Goal: Task Accomplishment & Management: Use online tool/utility

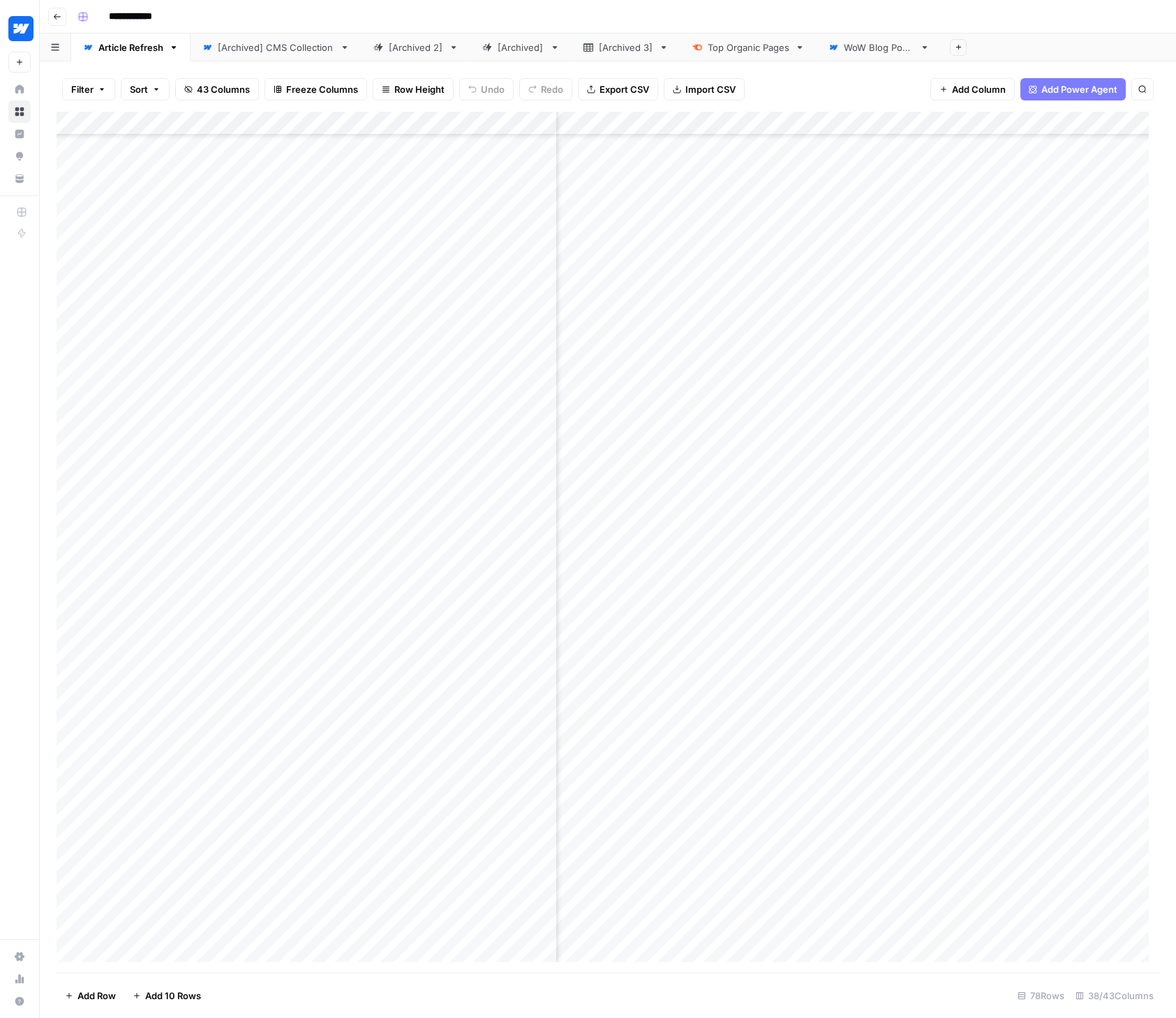
scroll to position [1046, 4745]
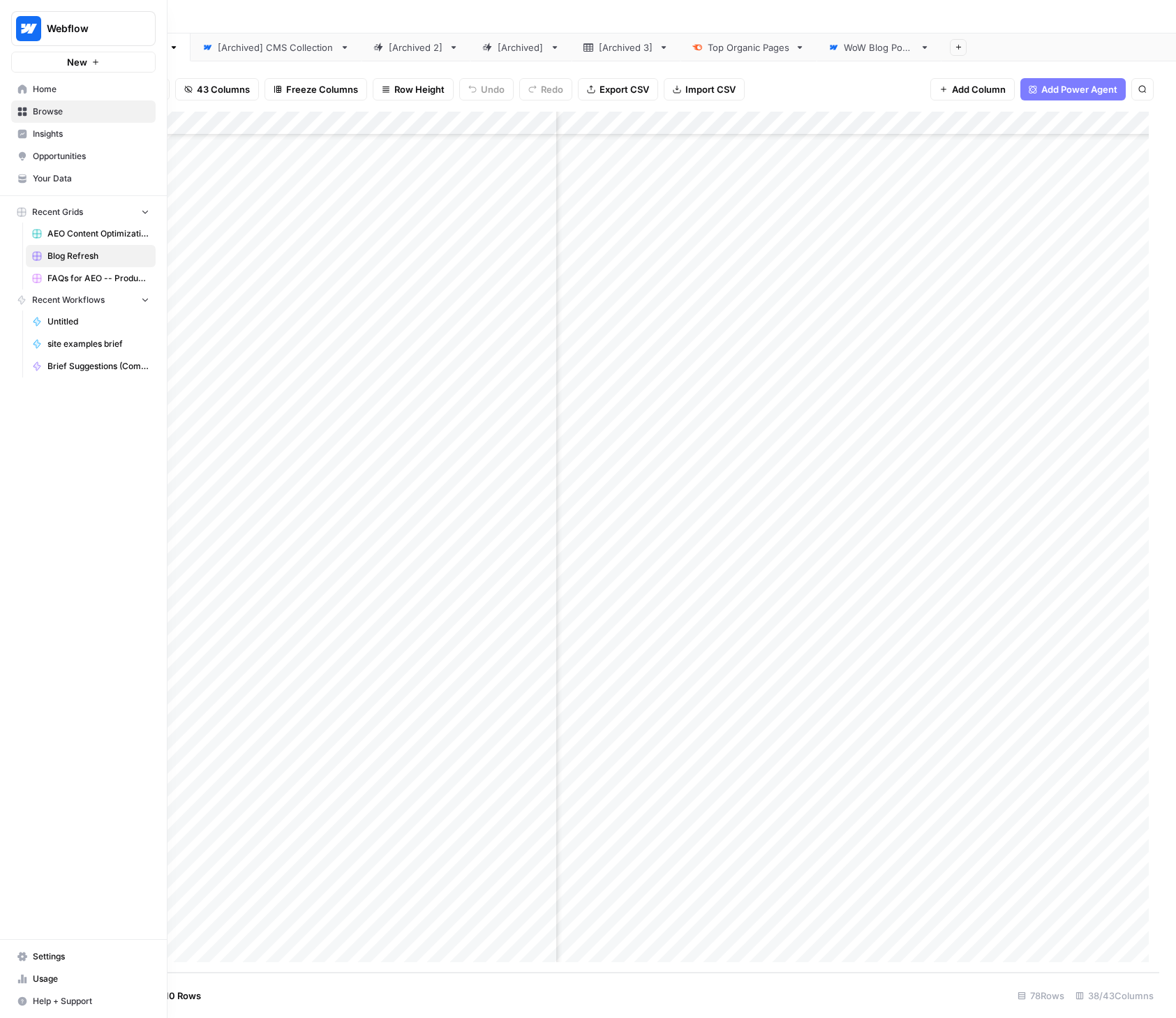
drag, startPoint x: 34, startPoint y: 90, endPoint x: 62, endPoint y: 91, distance: 28.0
click at [34, 90] on span "Home" at bounding box center [91, 89] width 117 height 13
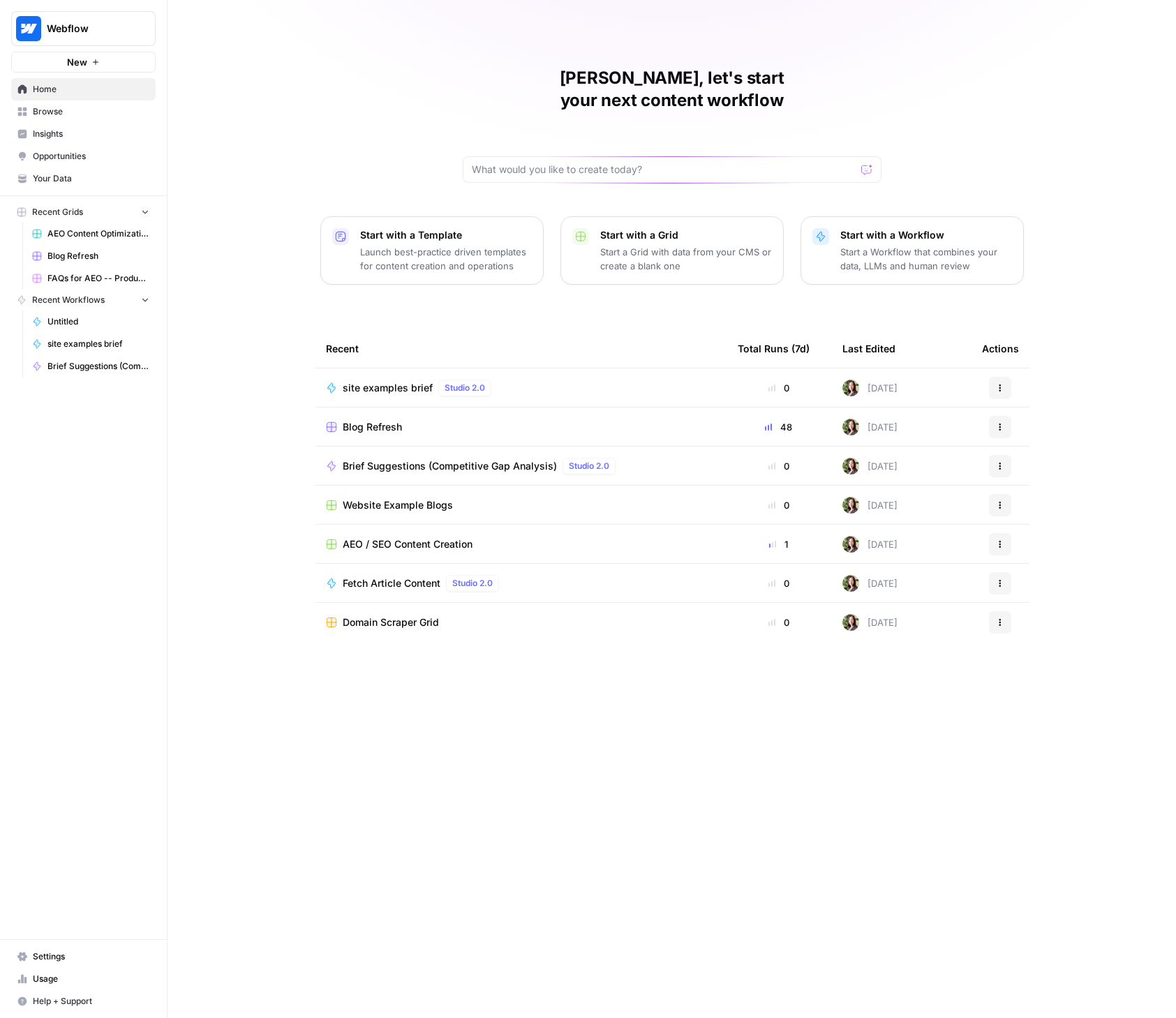
click at [58, 110] on span "Browse" at bounding box center [91, 111] width 117 height 13
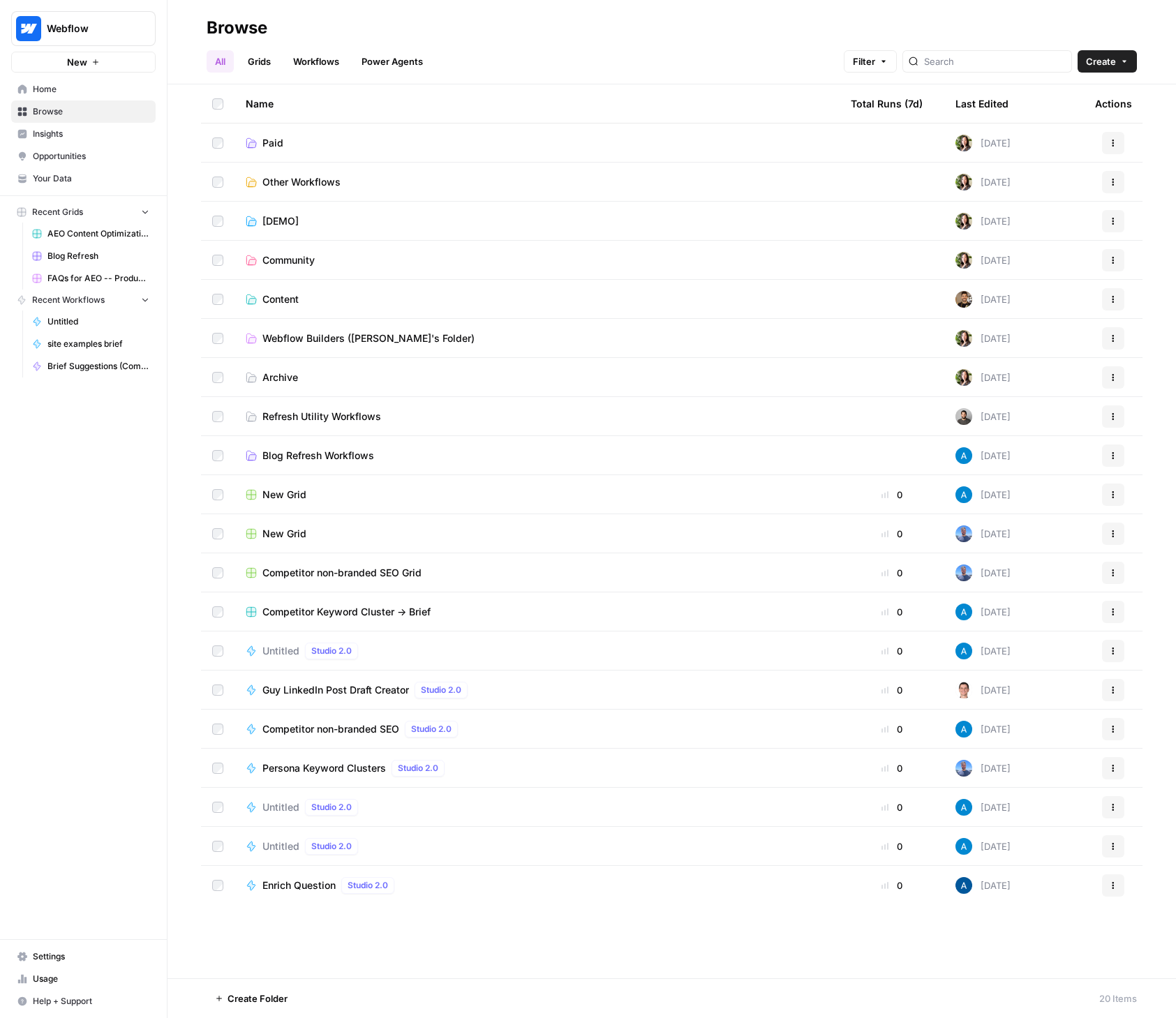
click at [305, 258] on span "Community" at bounding box center [288, 260] width 53 height 14
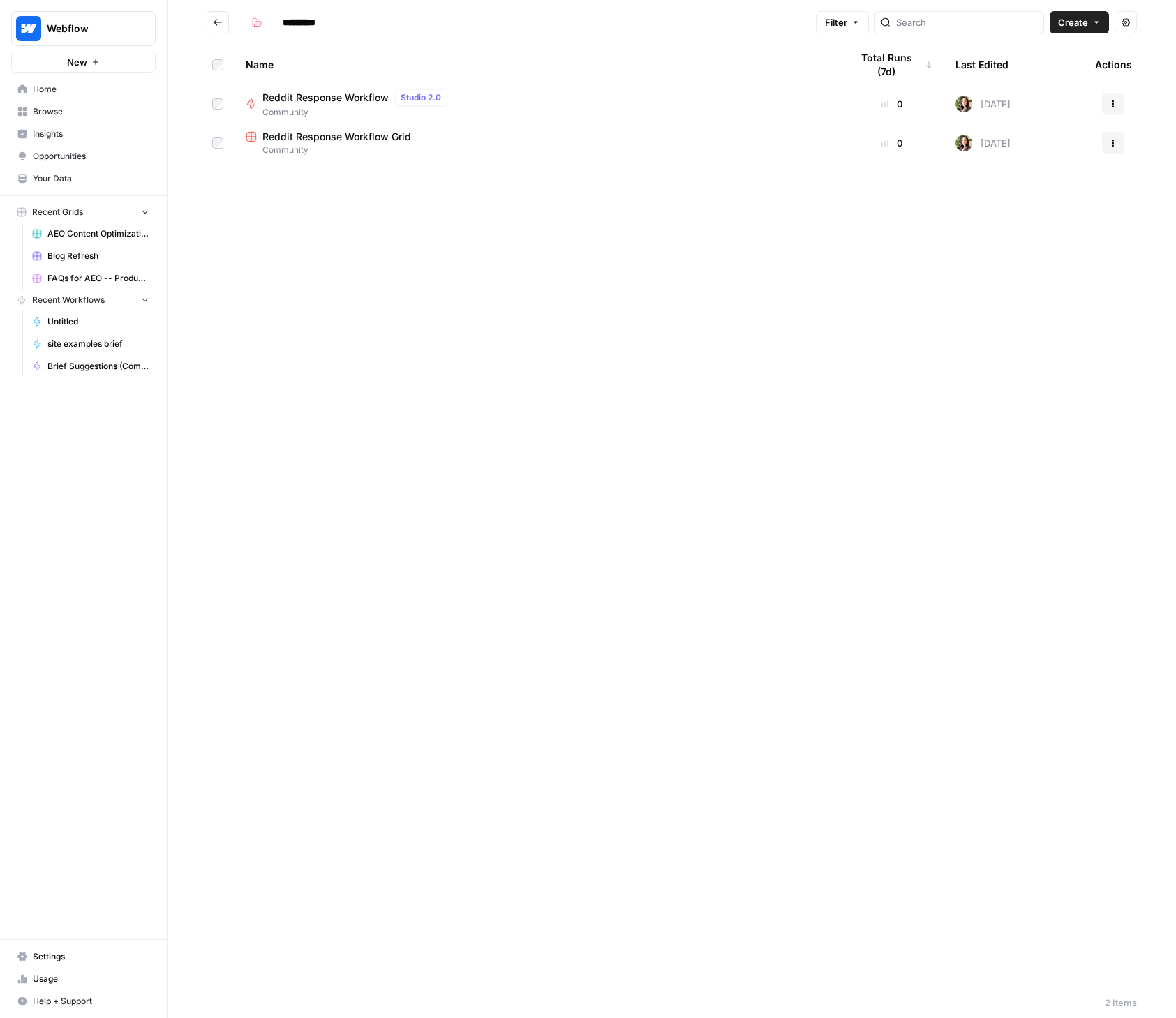
click at [334, 145] on span "Community" at bounding box center [537, 150] width 583 height 13
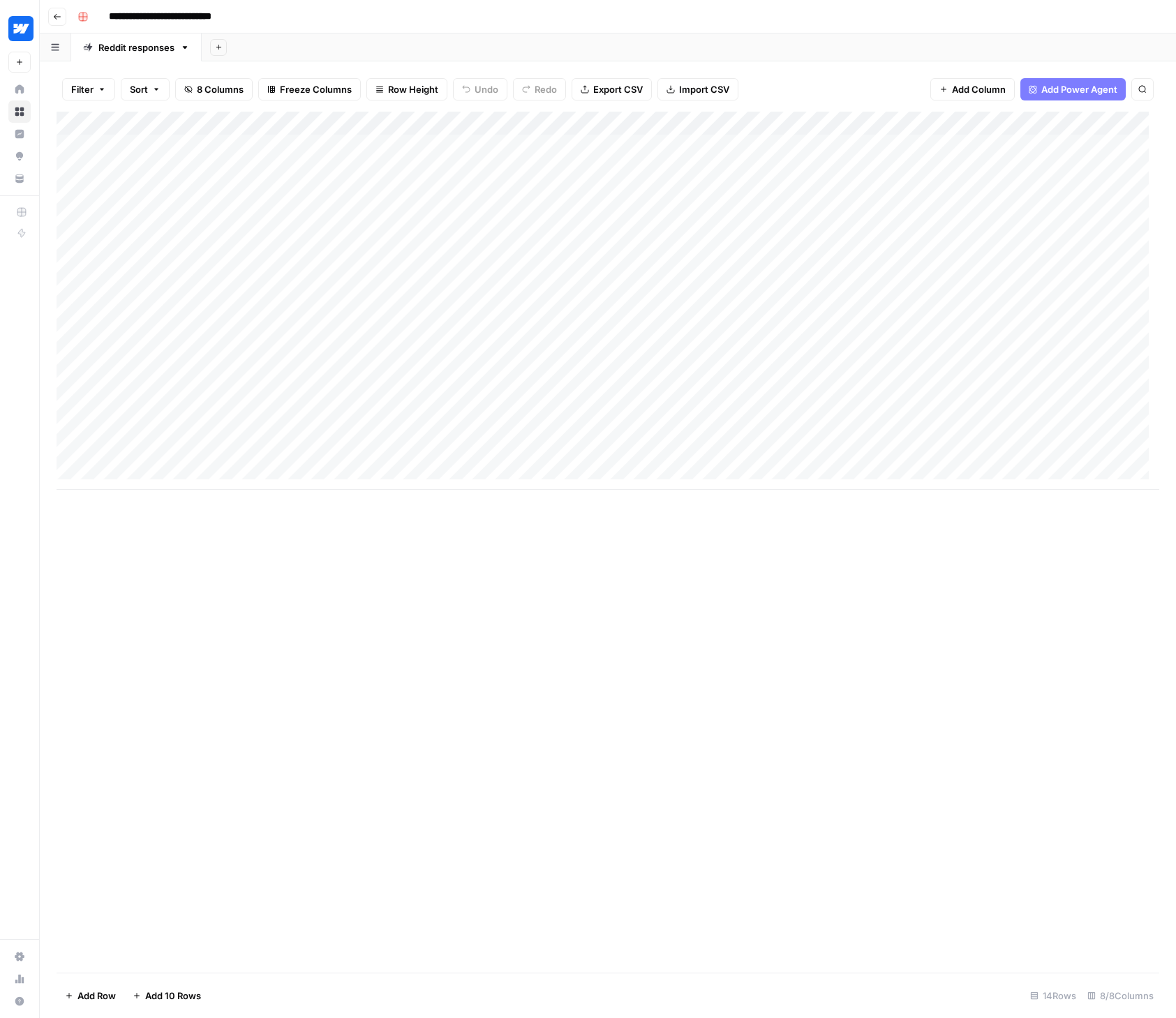
click at [145, 474] on div "Add Column" at bounding box center [608, 300] width 1102 height 378
type textarea "**********"
click at [301, 568] on div "Add Column" at bounding box center [608, 542] width 1102 height 861
click at [373, 476] on div "Add Column" at bounding box center [608, 312] width 1102 height 402
click at [454, 475] on div "Add Column" at bounding box center [608, 312] width 1102 height 402
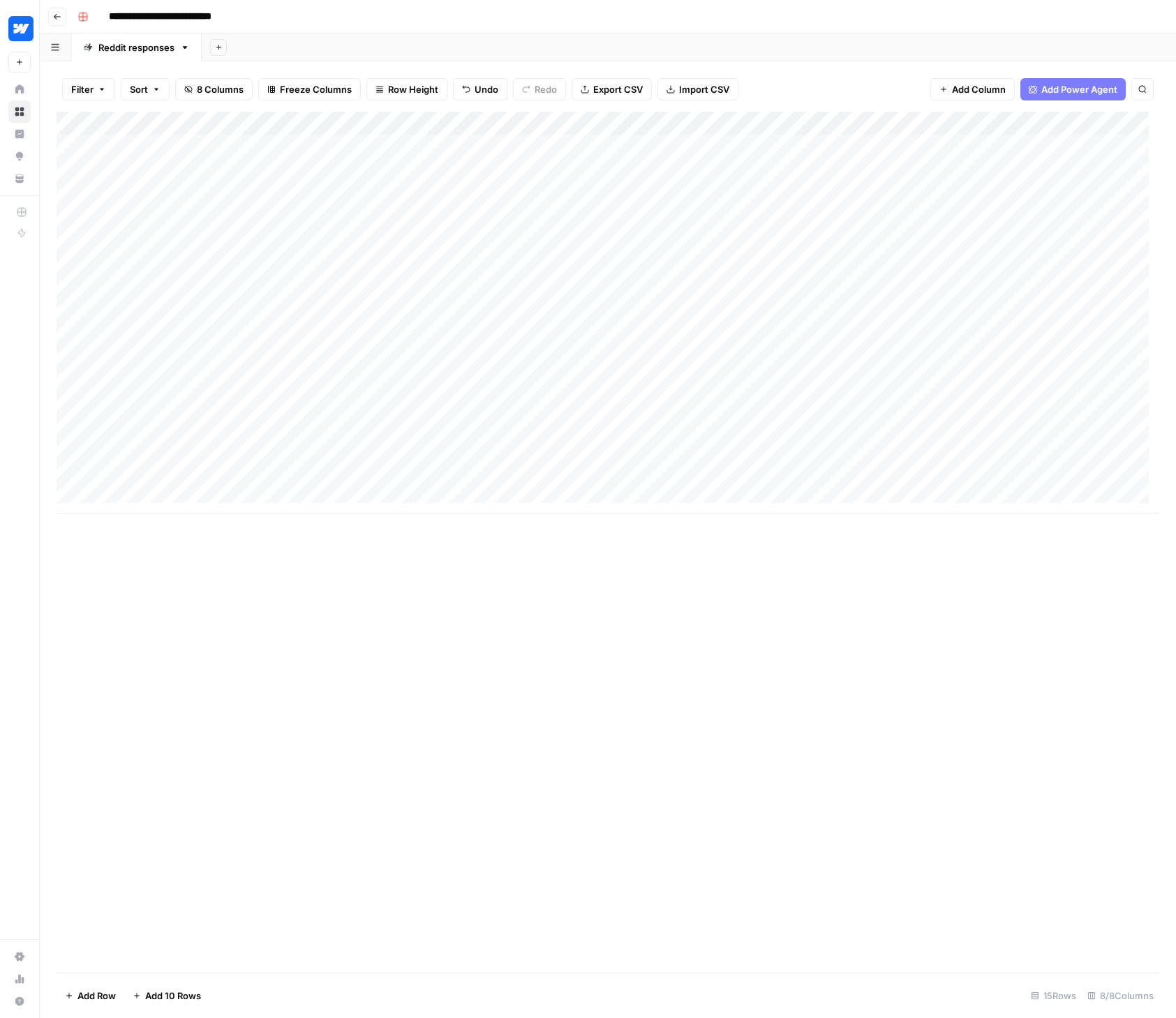
click at [501, 480] on div "Add Column" at bounding box center [608, 312] width 1102 height 402
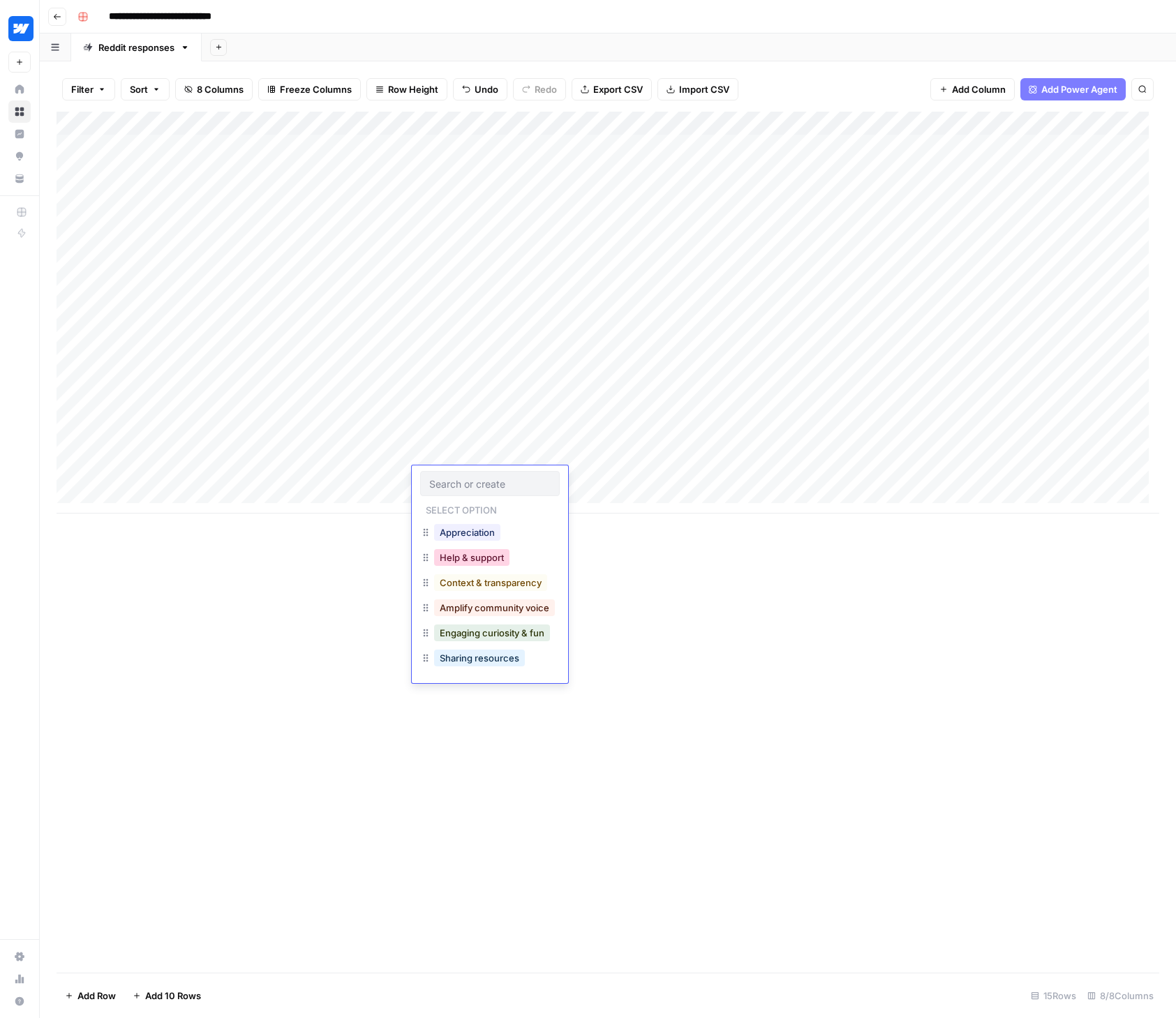
click at [482, 563] on button "Help & support" at bounding box center [471, 557] width 75 height 17
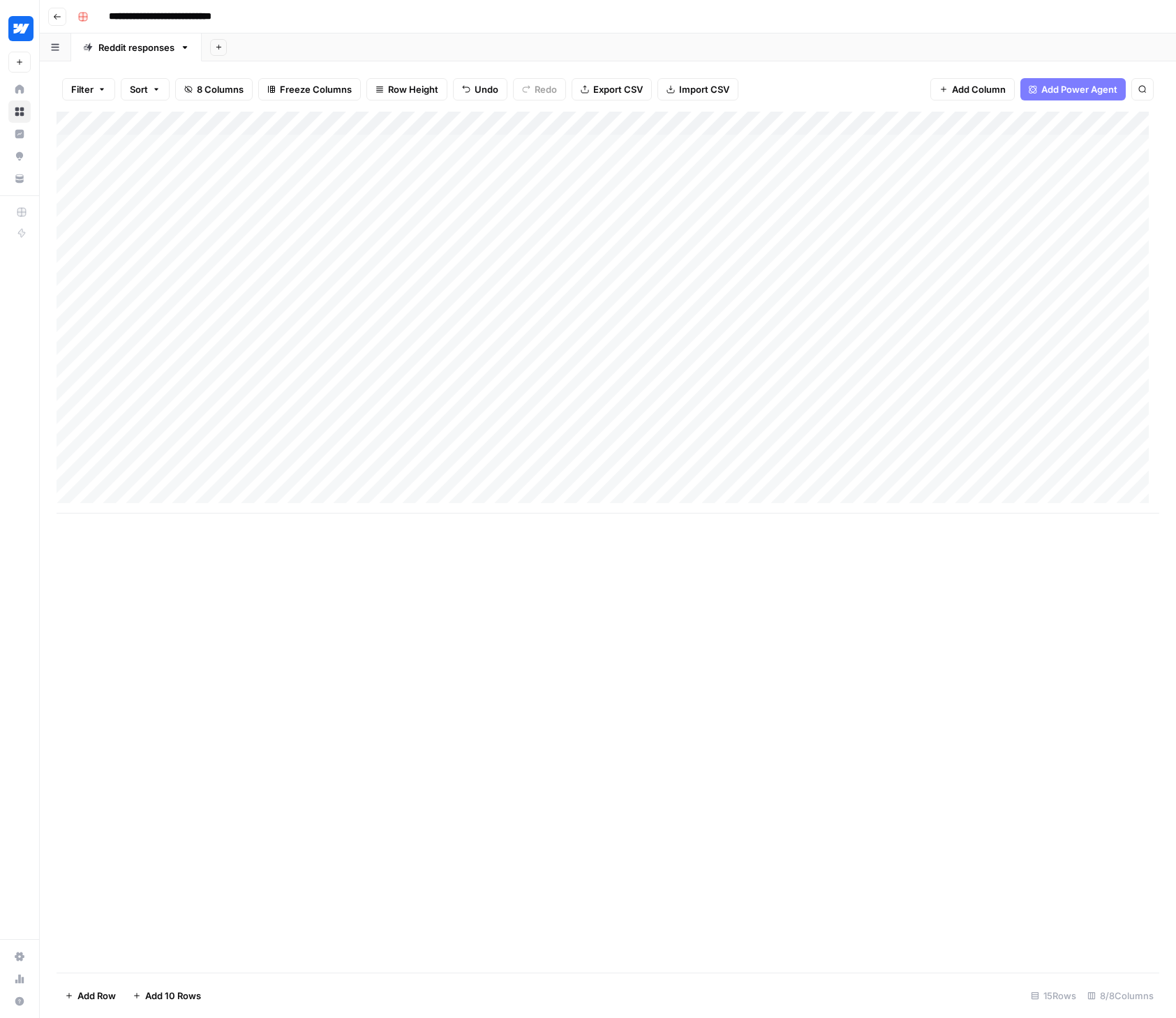
click at [641, 475] on div "Add Column" at bounding box center [608, 312] width 1102 height 402
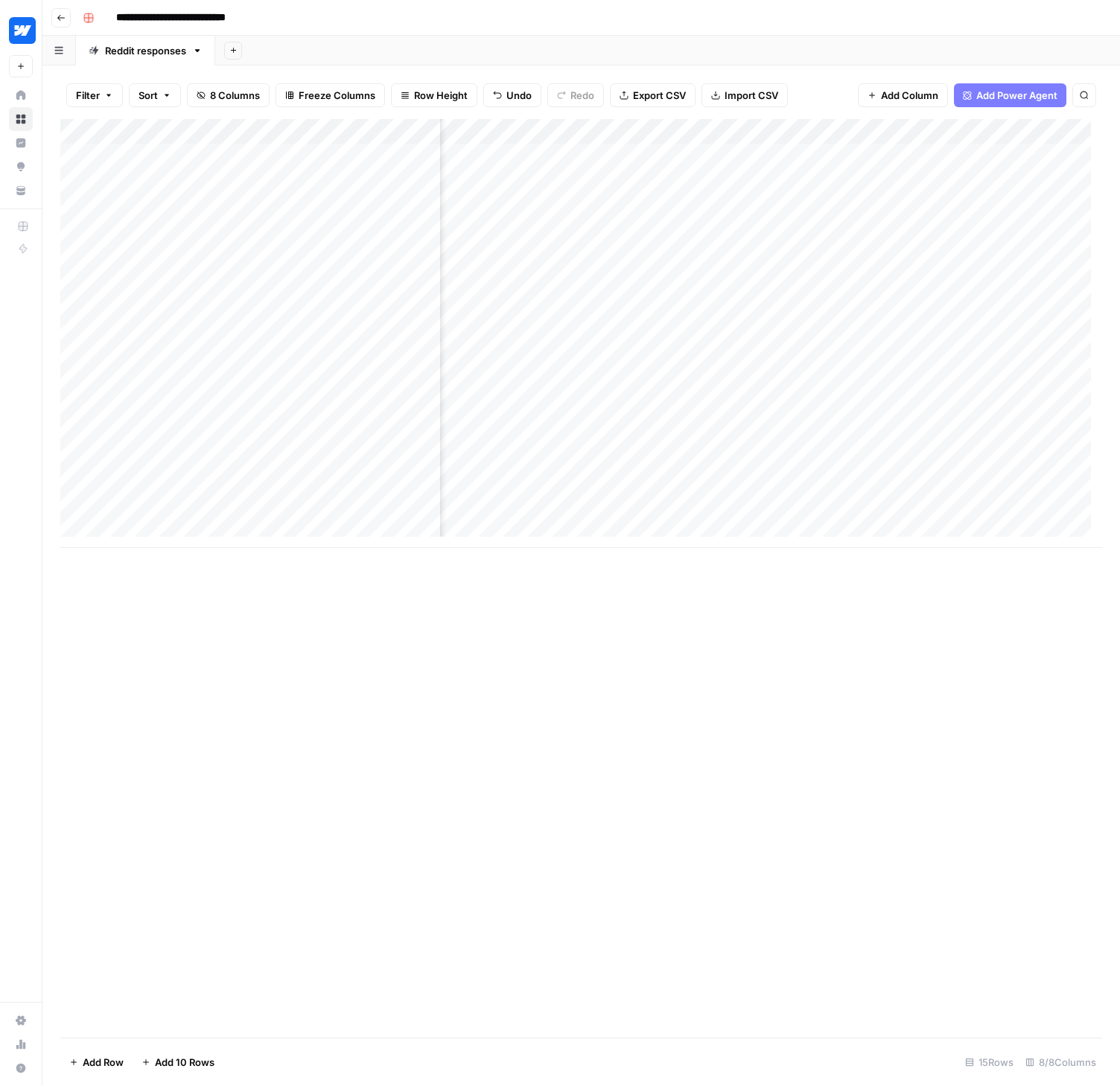
scroll to position [11, 169]
drag, startPoint x: 860, startPoint y: 548, endPoint x: 1015, endPoint y: 547, distance: 155.0
click at [1015, 547] on div "Add Column" at bounding box center [581, 578] width 1042 height 919
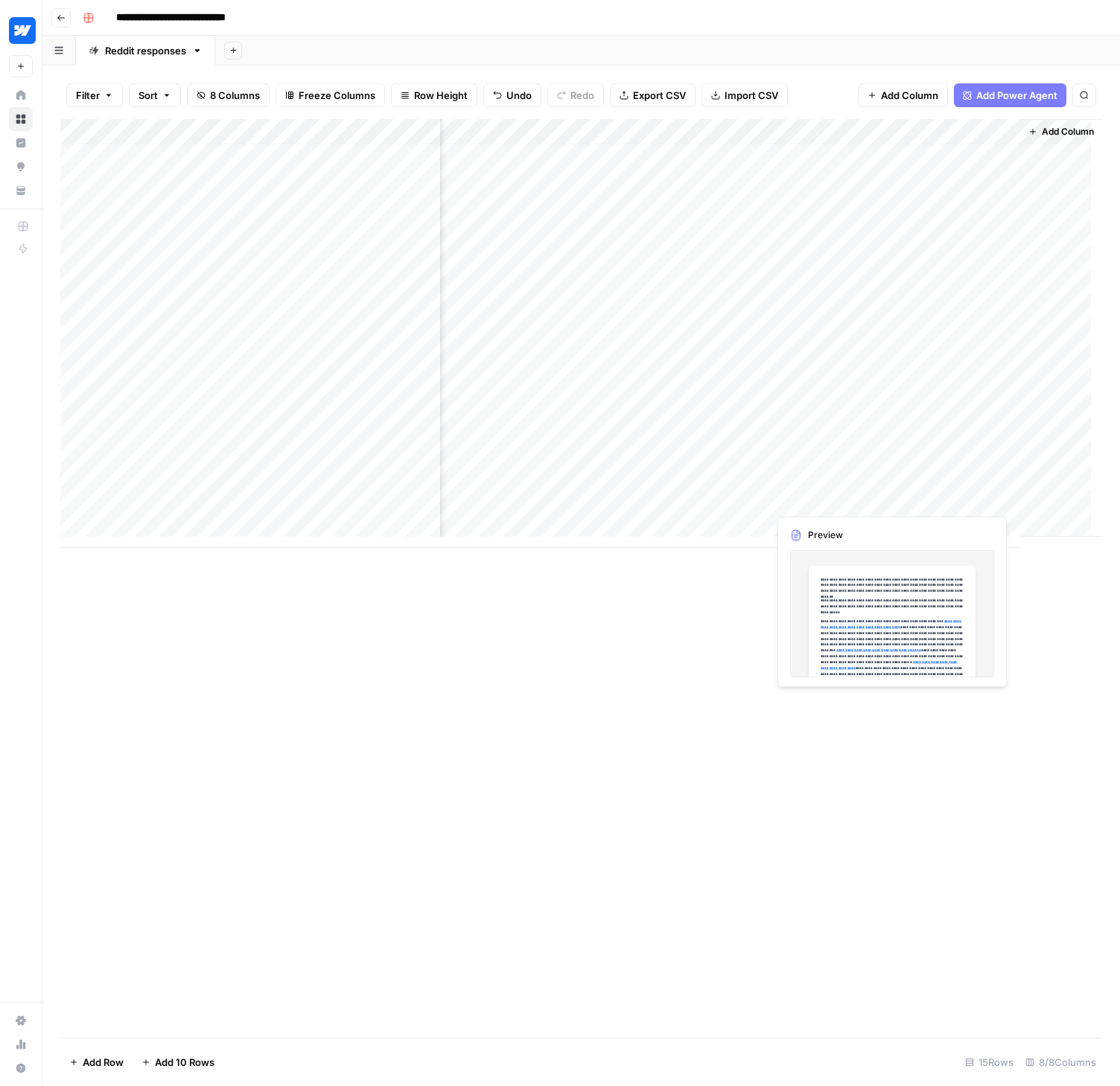
click at [961, 498] on div "Add Column" at bounding box center [581, 333] width 1042 height 429
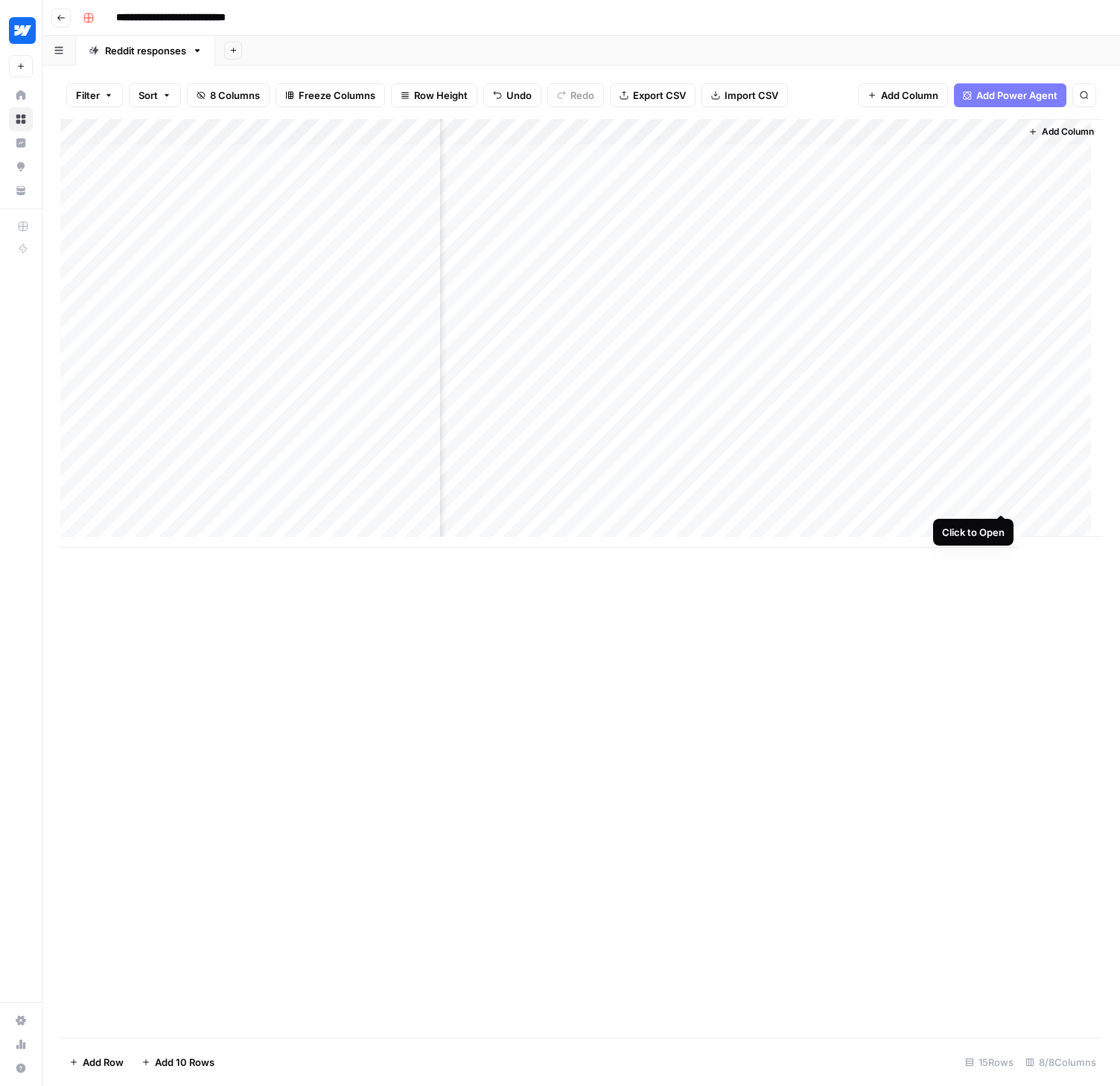
click at [997, 495] on div "Add Column" at bounding box center [581, 333] width 1042 height 429
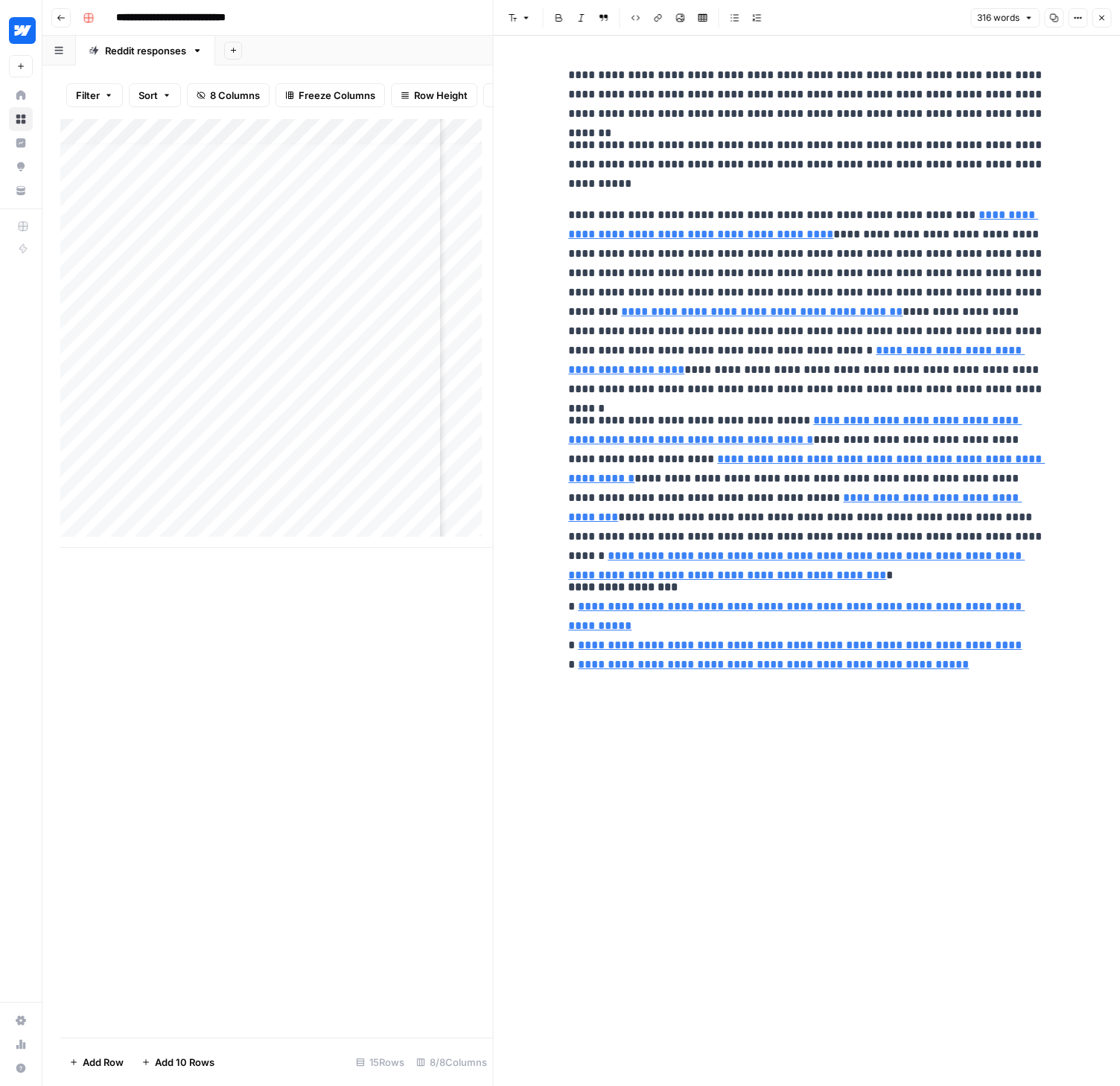
type input "[URL][DOMAIN_NAME]"
